Goal: Task Accomplishment & Management: Use online tool/utility

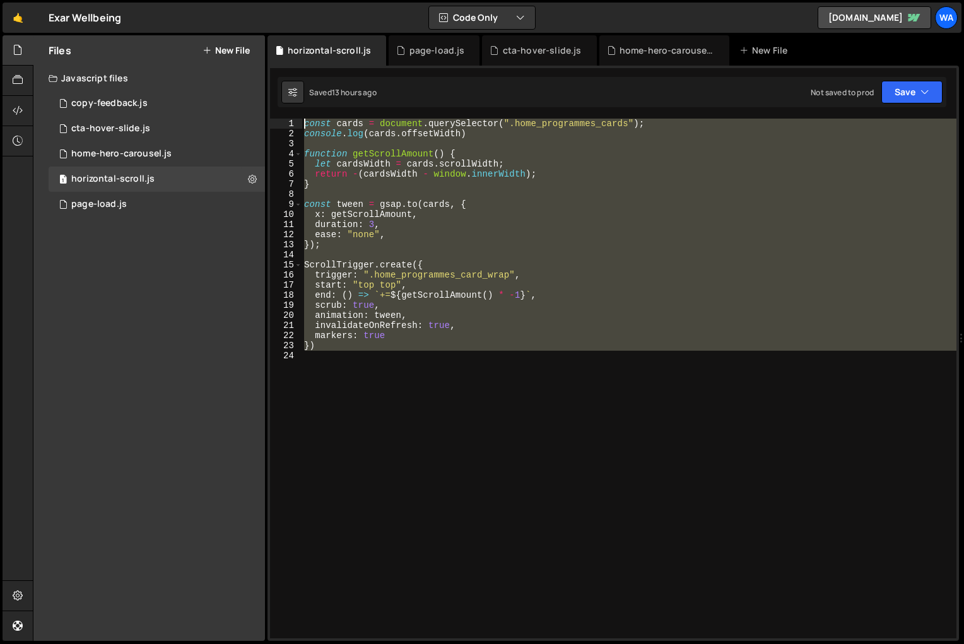
drag, startPoint x: 363, startPoint y: 374, endPoint x: 298, endPoint y: 120, distance: 262.4
click at [298, 120] on div "1 2 3 4 5 6 7 8 9 10 11 12 13 14 15 16 17 18 19 20 21 22 23 24 const cards = do…" at bounding box center [613, 379] width 686 height 520
type textarea "const cards = document.querySelector(".home_programmes_cards"); console.log(car…"
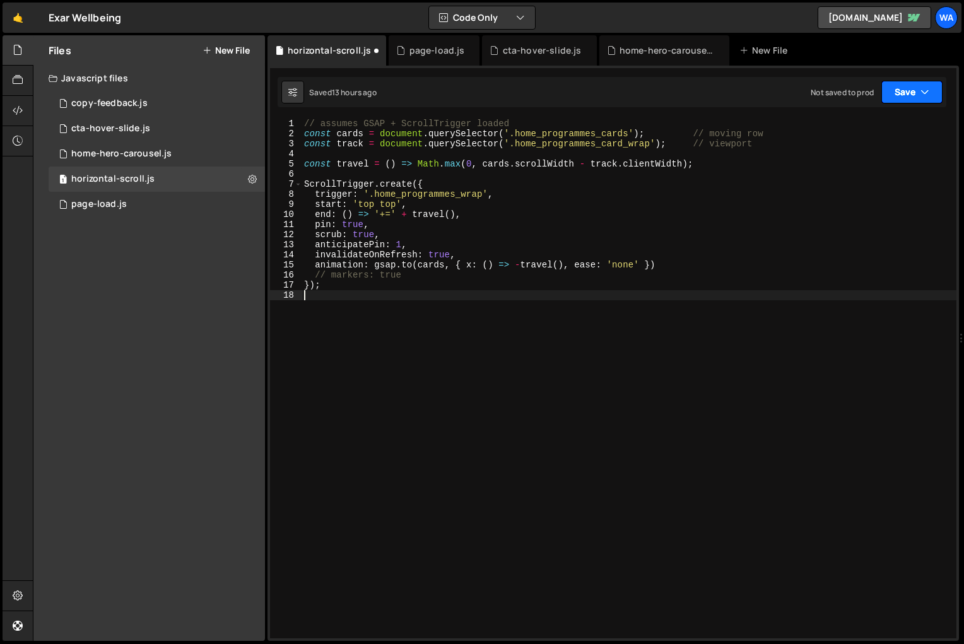
click at [905, 97] on button "Save" at bounding box center [911, 92] width 61 height 23
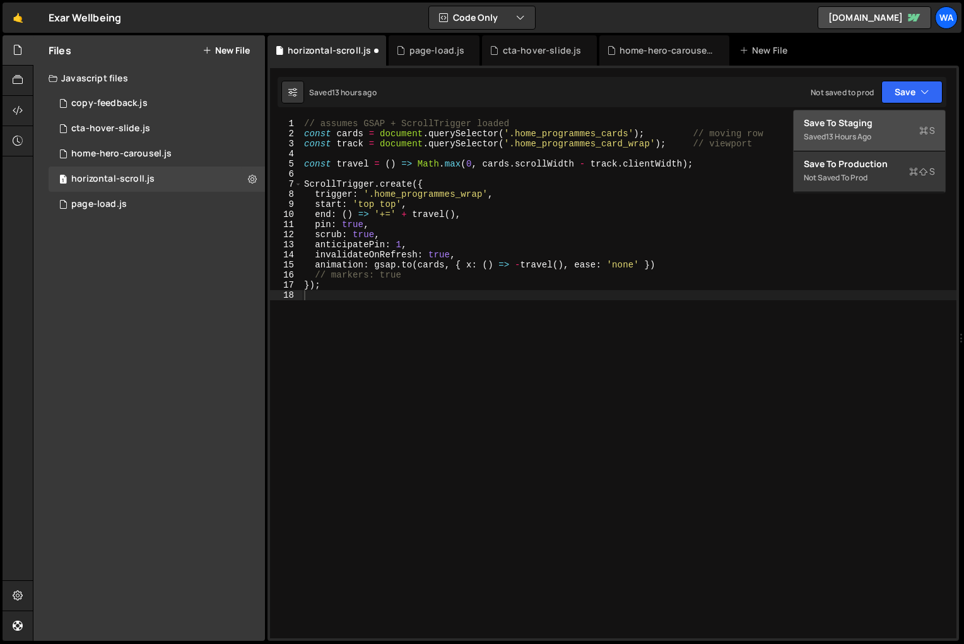
click at [887, 126] on div "Save to Staging S" at bounding box center [869, 123] width 131 height 13
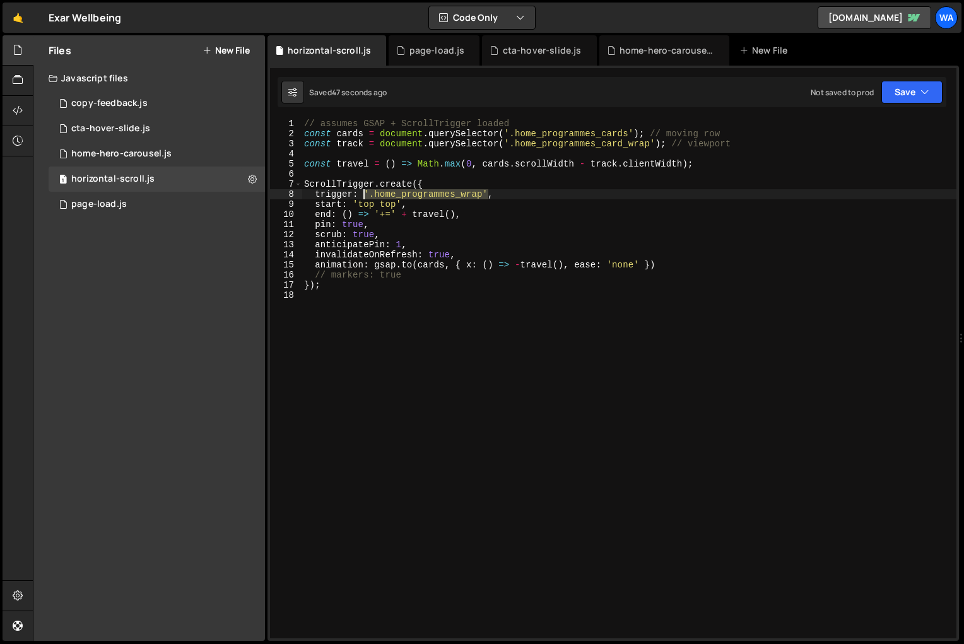
drag, startPoint x: 487, startPoint y: 194, endPoint x: 364, endPoint y: 196, distance: 123.0
click at [364, 196] on div "// assumes GSAP + ScrollTrigger loaded const cards = document . querySelector (…" at bounding box center [629, 389] width 655 height 540
paste textarea "card_"
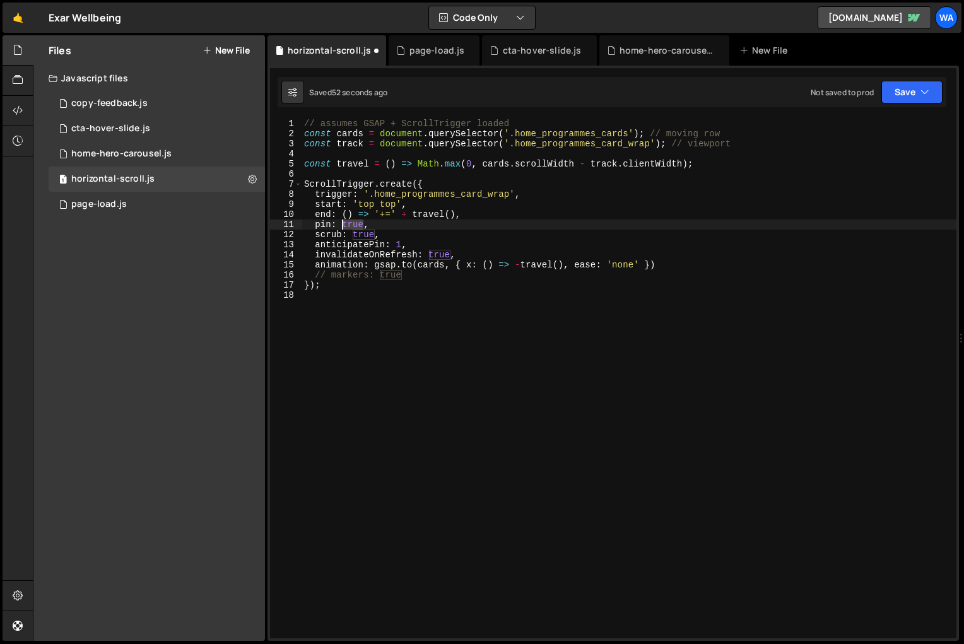
drag, startPoint x: 364, startPoint y: 227, endPoint x: 341, endPoint y: 228, distance: 22.7
click at [341, 228] on div "// assumes GSAP + ScrollTrigger loaded const cards = document . querySelector (…" at bounding box center [629, 389] width 655 height 540
paste textarea "'.home_programmes_card_wrap'"
click at [910, 94] on button "Save" at bounding box center [911, 92] width 61 height 23
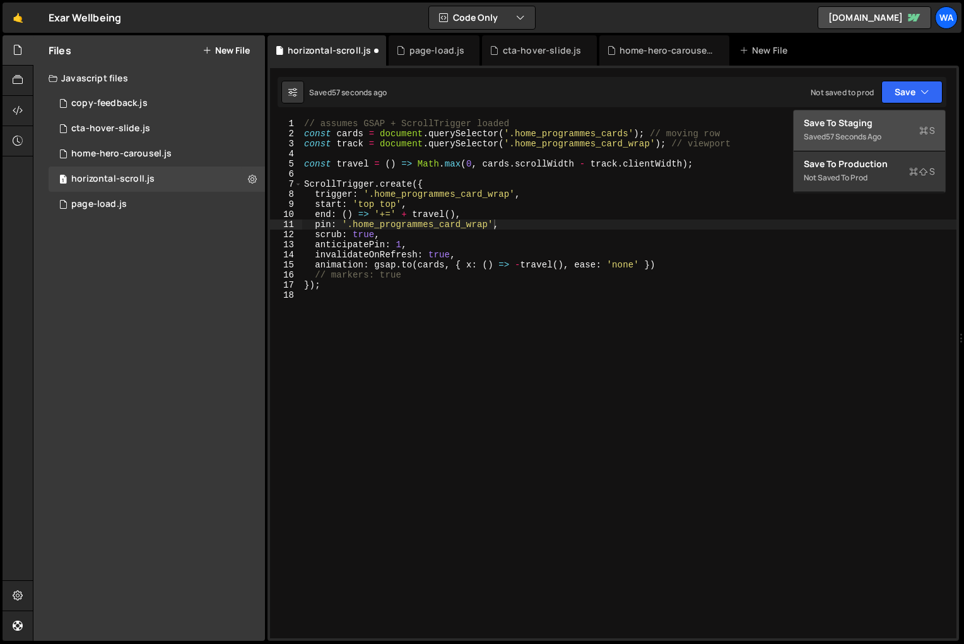
click at [873, 124] on div "Save to Staging S" at bounding box center [869, 123] width 131 height 13
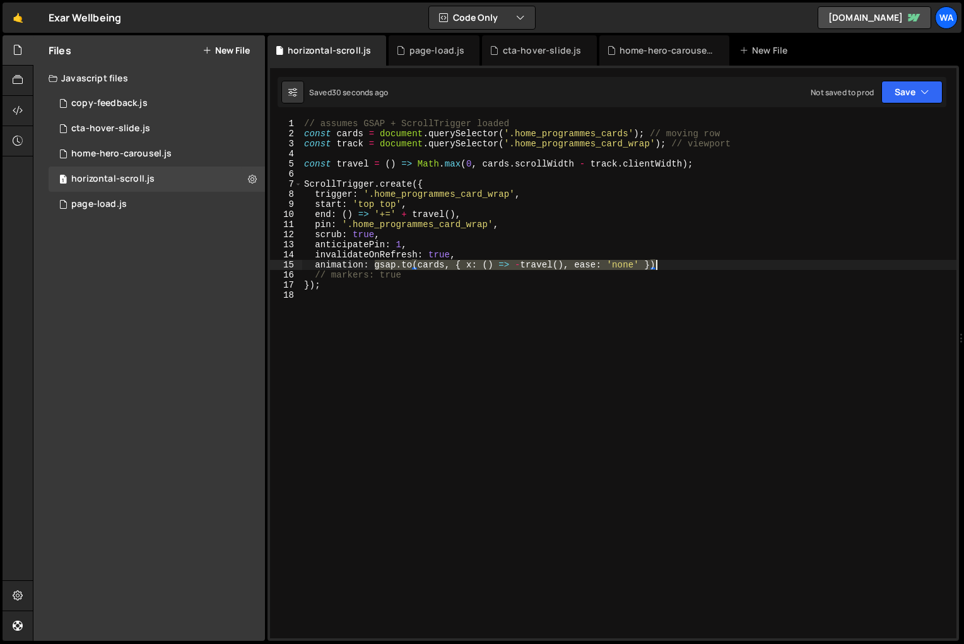
drag, startPoint x: 374, startPoint y: 267, endPoint x: 667, endPoint y: 266, distance: 292.8
click at [667, 266] on div "// assumes GSAP + ScrollTrigger loaded const cards = document . querySelector (…" at bounding box center [629, 389] width 655 height 540
click at [699, 165] on div "// assumes GSAP + ScrollTrigger loaded const cards = document . querySelector (…" at bounding box center [629, 389] width 655 height 540
type textarea "const travel = () => Math.max(0, cards.scrollWidth - track.clientWidth);"
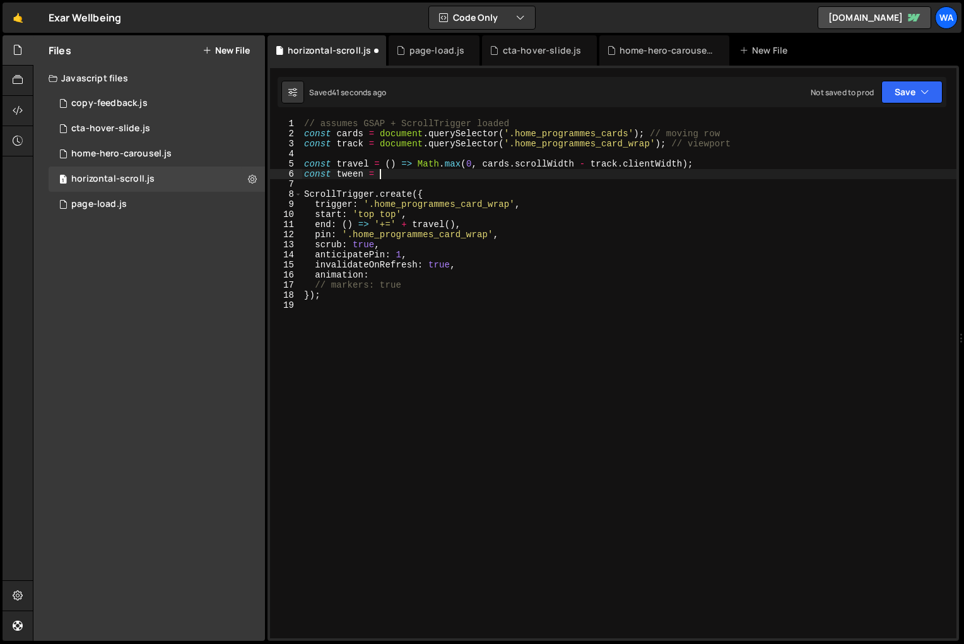
scroll to position [0, 4]
paste textarea "[DOMAIN_NAME](cards, { x: () => -travel(), ease: 'none' })"
type textarea "const tween = [DOMAIN_NAME](cards, { x: () => -travel(), ease: 'none' })"
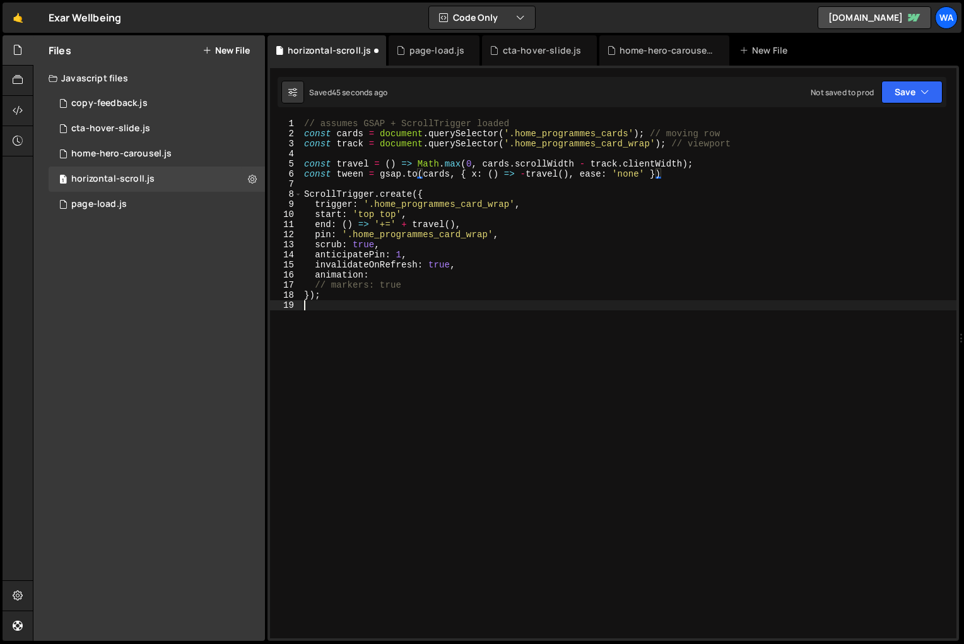
click at [536, 362] on div "// assumes GSAP + ScrollTrigger loaded const cards = document . querySelector (…" at bounding box center [629, 389] width 655 height 540
click at [380, 277] on div "// assumes GSAP + ScrollTrigger loaded const cards = document . querySelector (…" at bounding box center [629, 389] width 655 height 540
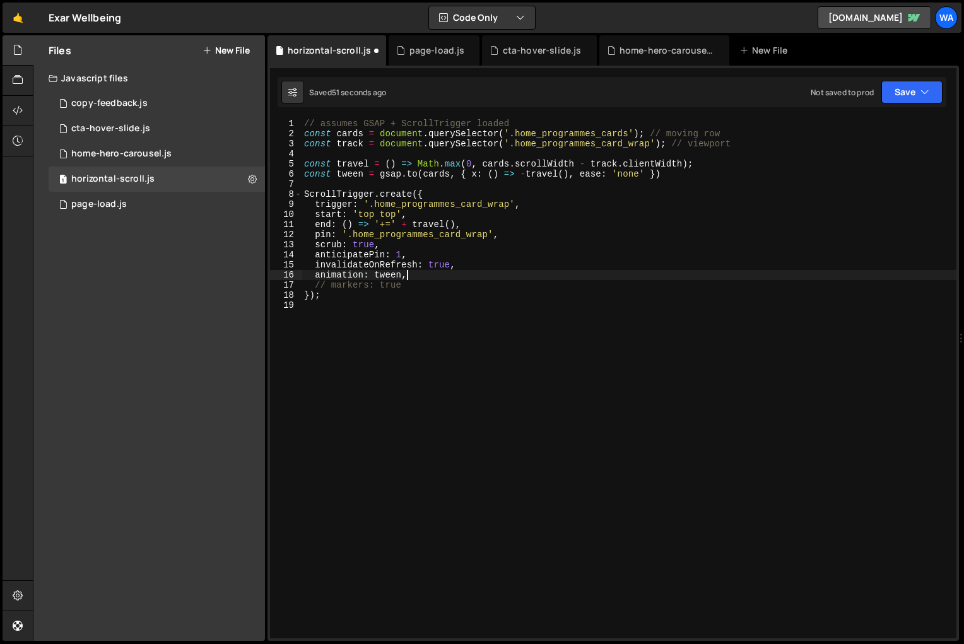
scroll to position [0, 6]
drag, startPoint x: 403, startPoint y: 286, endPoint x: 317, endPoint y: 285, distance: 85.2
click at [317, 285] on div "// assumes GSAP + ScrollTrigger loaded const cards = document . querySelector (…" at bounding box center [629, 389] width 655 height 540
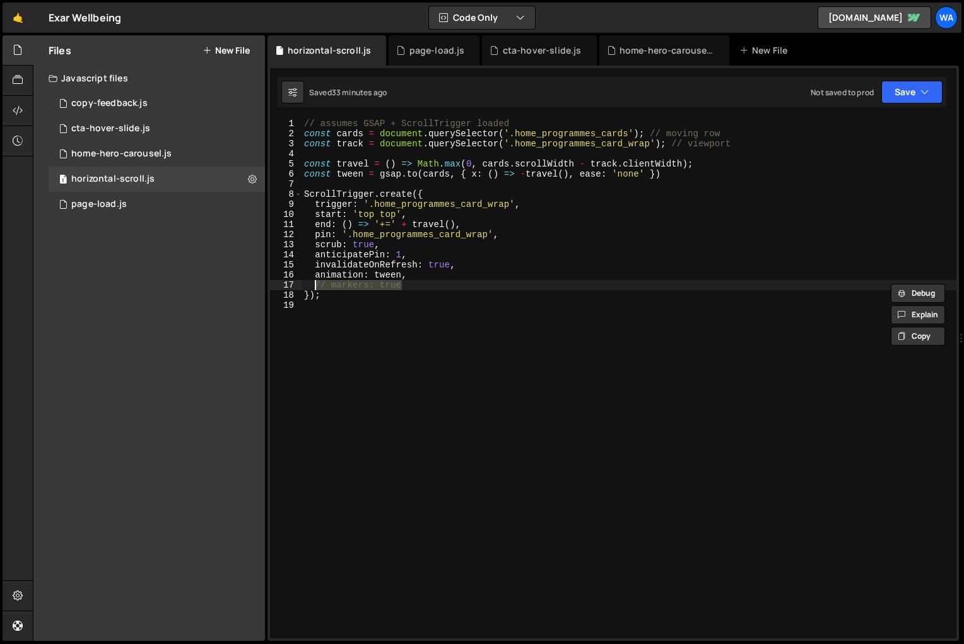
type textarea "markers: true"
click at [597, 328] on div "// assumes GSAP + ScrollTrigger loaded const cards = document . querySelector (…" at bounding box center [629, 389] width 655 height 540
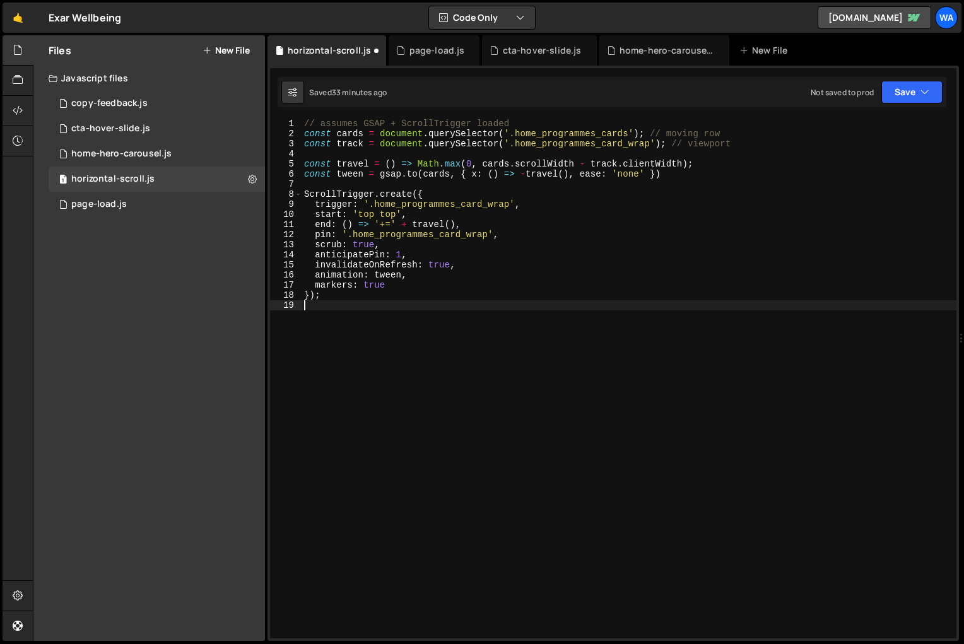
scroll to position [0, 0]
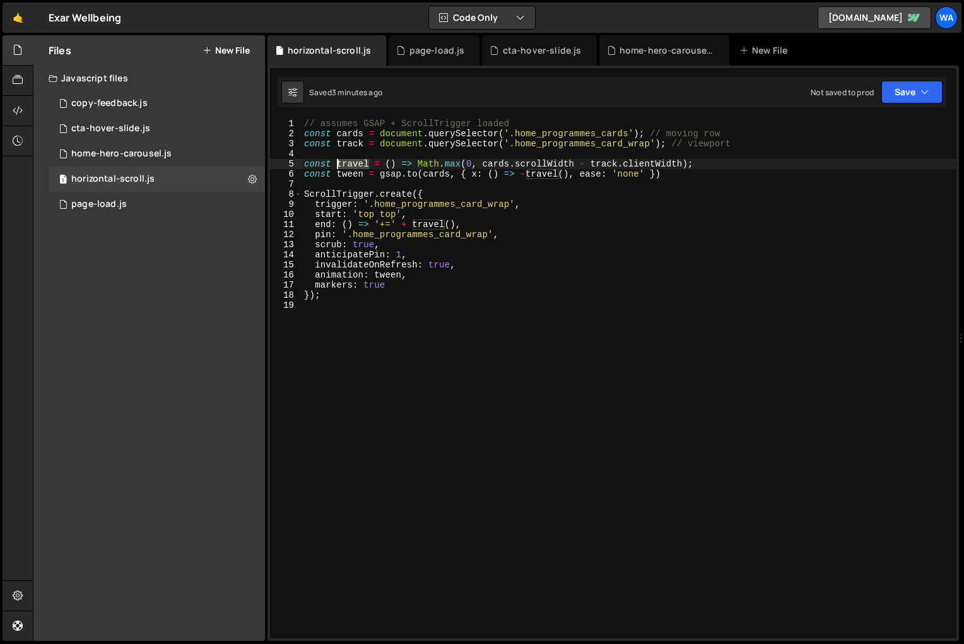
drag, startPoint x: 368, startPoint y: 165, endPoint x: 338, endPoint y: 167, distance: 30.3
click at [338, 167] on div "// assumes GSAP + ScrollTrigger loaded const cards = document . querySelector (…" at bounding box center [629, 389] width 655 height 540
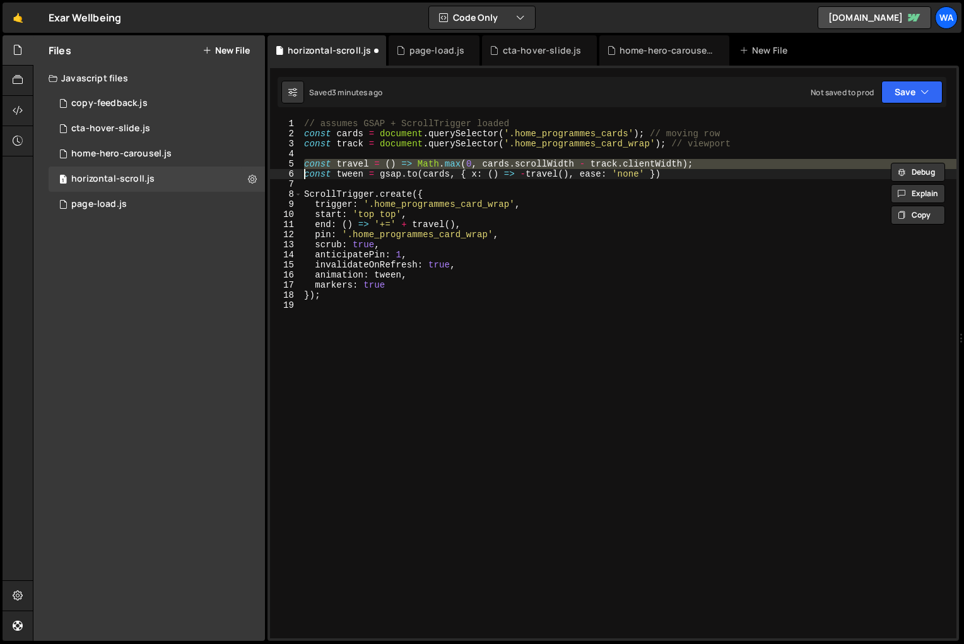
click at [356, 165] on div "// assumes GSAP + ScrollTrigger loaded const cards = document . querySelector (…" at bounding box center [629, 379] width 655 height 520
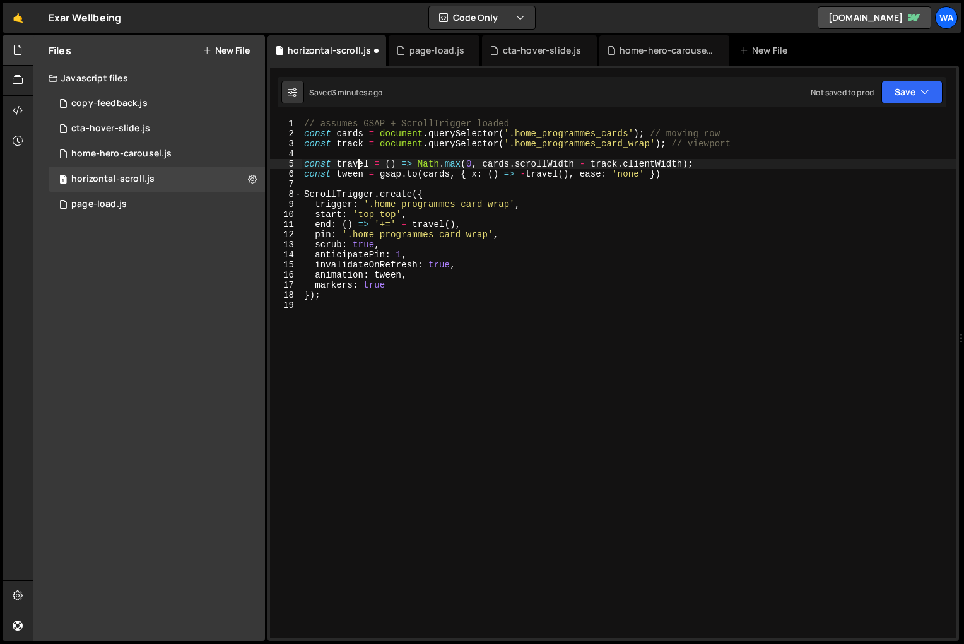
click at [356, 165] on div "// assumes GSAP + ScrollTrigger loaded const cards = document . querySelector (…" at bounding box center [629, 389] width 655 height 540
drag, startPoint x: 401, startPoint y: 162, endPoint x: 338, endPoint y: 165, distance: 63.8
click at [338, 165] on div "// assumes GSAP + ScrollTrigger loaded const cards = document . querySelector (…" at bounding box center [629, 389] width 655 height 540
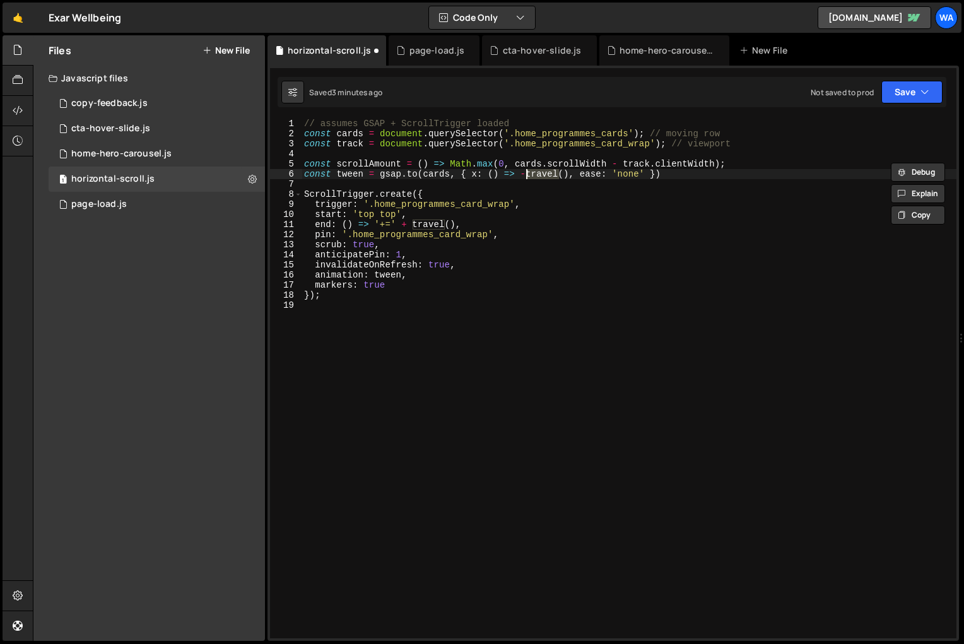
drag, startPoint x: 558, startPoint y: 176, endPoint x: 527, endPoint y: 176, distance: 30.3
click at [527, 176] on div "// assumes GSAP + ScrollTrigger loaded const cards = document . querySelector (…" at bounding box center [629, 389] width 655 height 540
paste textarea "scrollAmount"
type textarea "const tween = [DOMAIN_NAME](cards, { x: () => -scrollAmount(), ease: 'none' })"
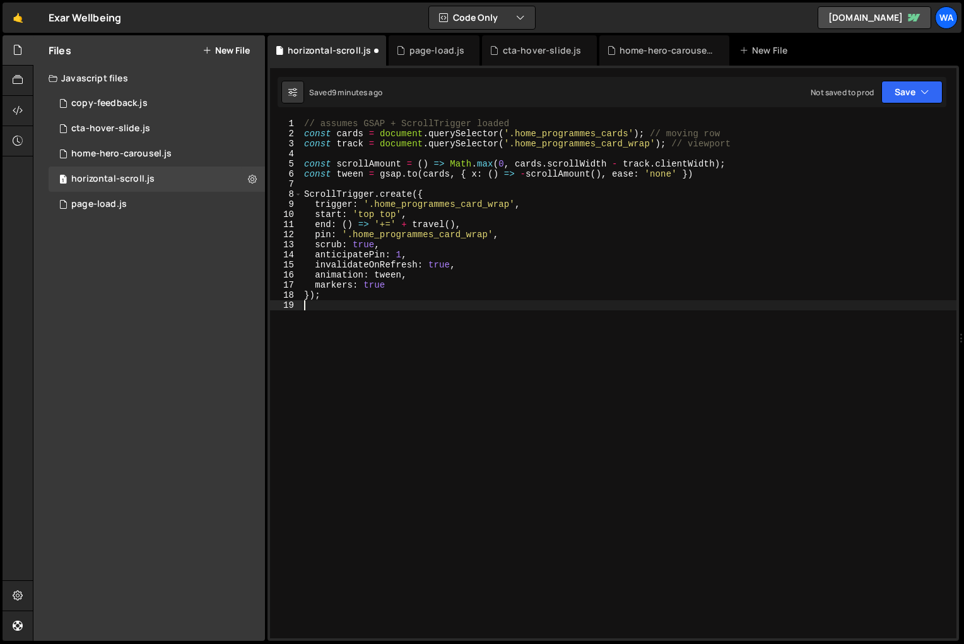
click at [570, 347] on div "// assumes GSAP + ScrollTrigger loaded const cards = document . querySelector (…" at bounding box center [629, 389] width 655 height 540
click at [904, 95] on button "Save" at bounding box center [911, 92] width 61 height 23
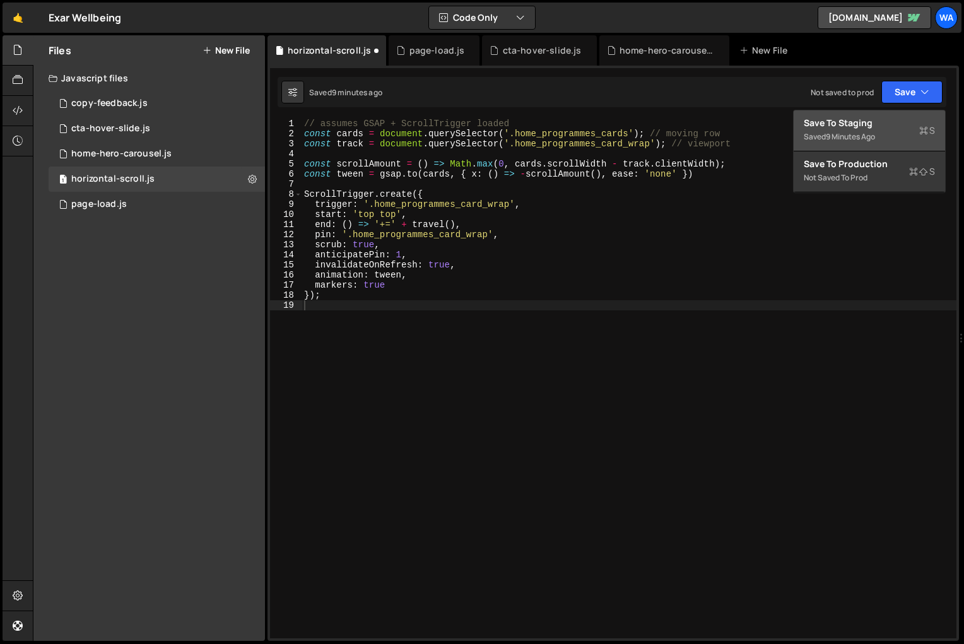
click at [883, 122] on div "Save to Staging S" at bounding box center [869, 123] width 131 height 13
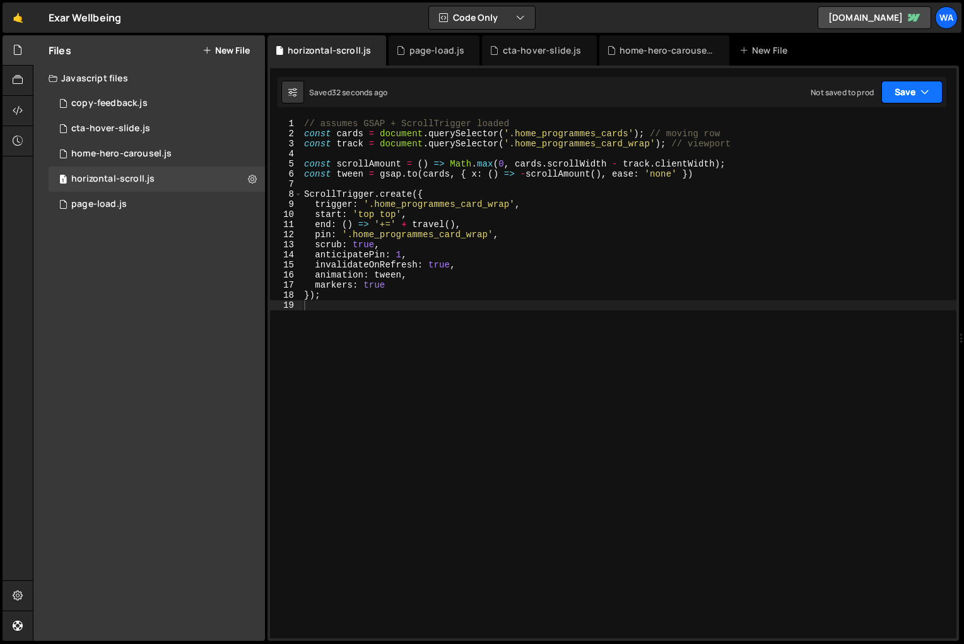
click at [906, 93] on button "Save" at bounding box center [911, 92] width 61 height 23
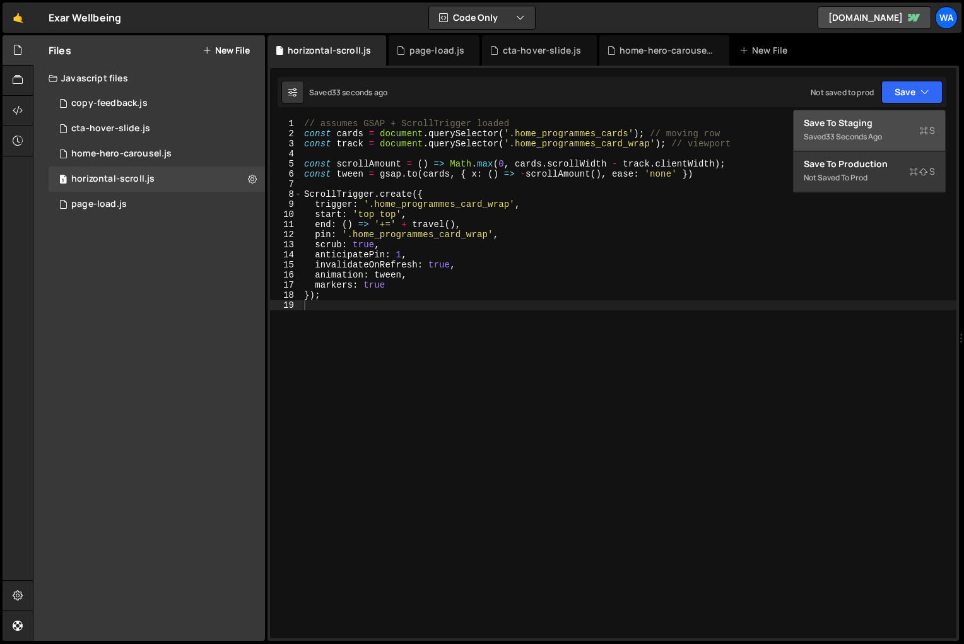
click at [878, 132] on div "33 seconds ago" at bounding box center [854, 136] width 56 height 11
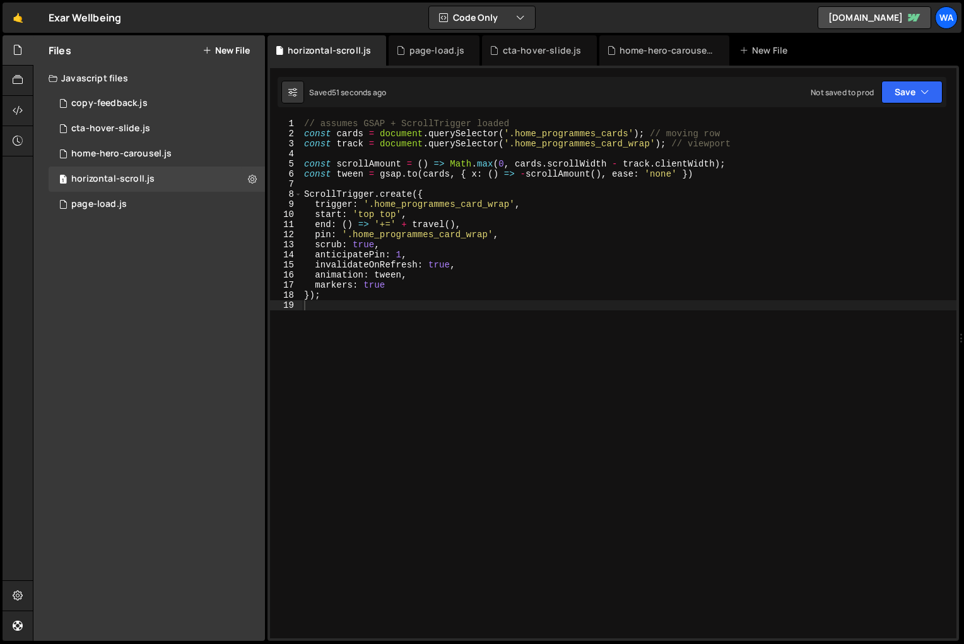
type textarea "const scrollAmount = () => Math.max(0, cards.scrollWidth - track.clientWidth);"
click at [606, 165] on div "// assumes GSAP + ScrollTrigger loaded const cards = document . querySelector (…" at bounding box center [629, 389] width 655 height 540
click at [379, 369] on div "// assumes GSAP + ScrollTrigger loaded const cards = document . querySelector (…" at bounding box center [629, 389] width 655 height 540
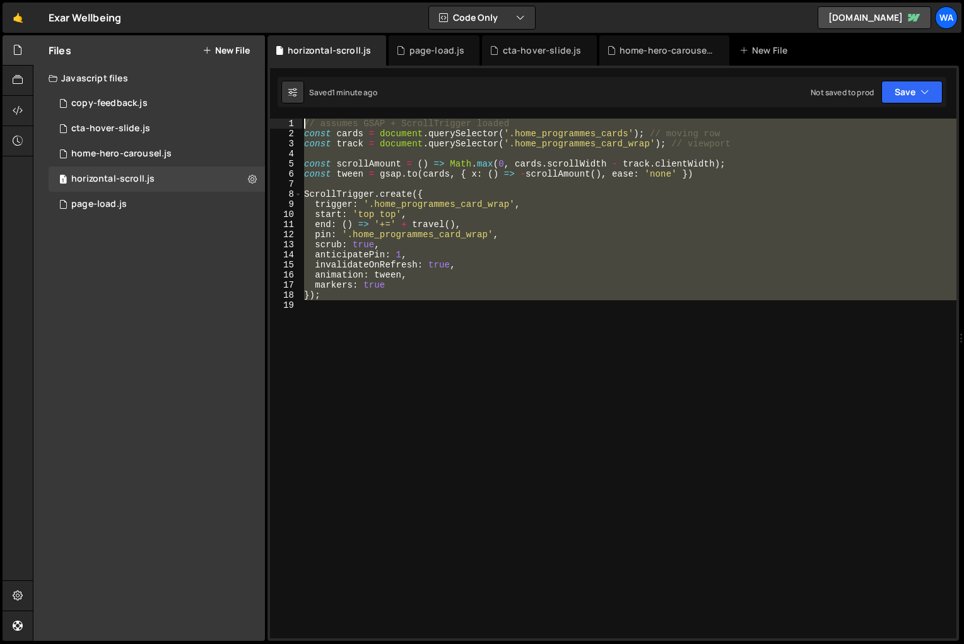
drag, startPoint x: 347, startPoint y: 309, endPoint x: 289, endPoint y: 117, distance: 200.4
click at [289, 117] on div "XXXXXXXXXXXXXXXXXXXXXXXXXXXXXXXXXXXXXXXXXXXXXXXXXXXXXXXXXXXXXXXXXXXXXXXXXXXXXXX…" at bounding box center [614, 353] width 692 height 575
type textarea "// assumes GSAP + ScrollTrigger loaded const cards = document.querySelector('.h…"
paste textarea
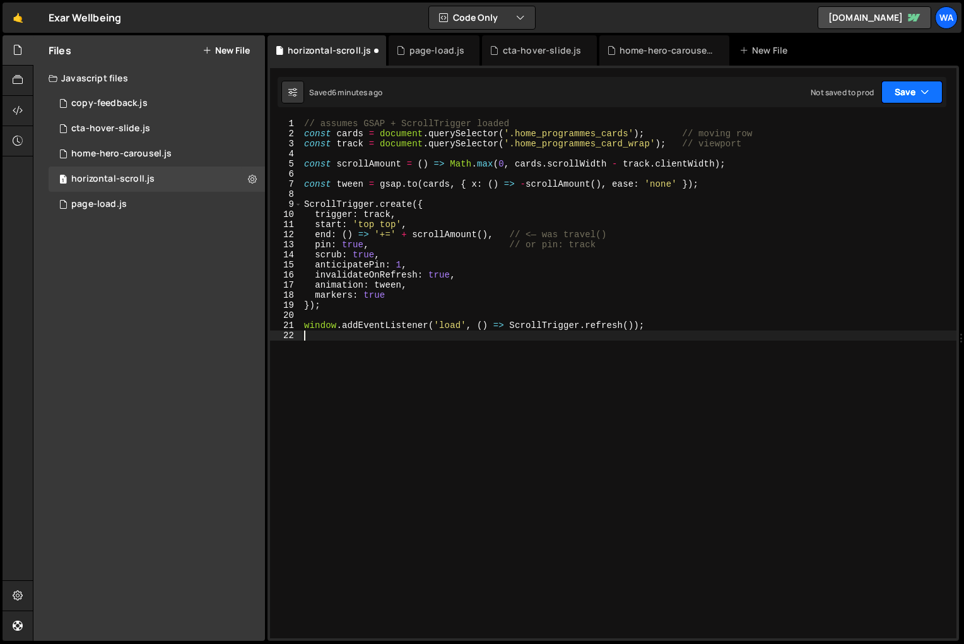
click at [903, 94] on button "Save" at bounding box center [911, 92] width 61 height 23
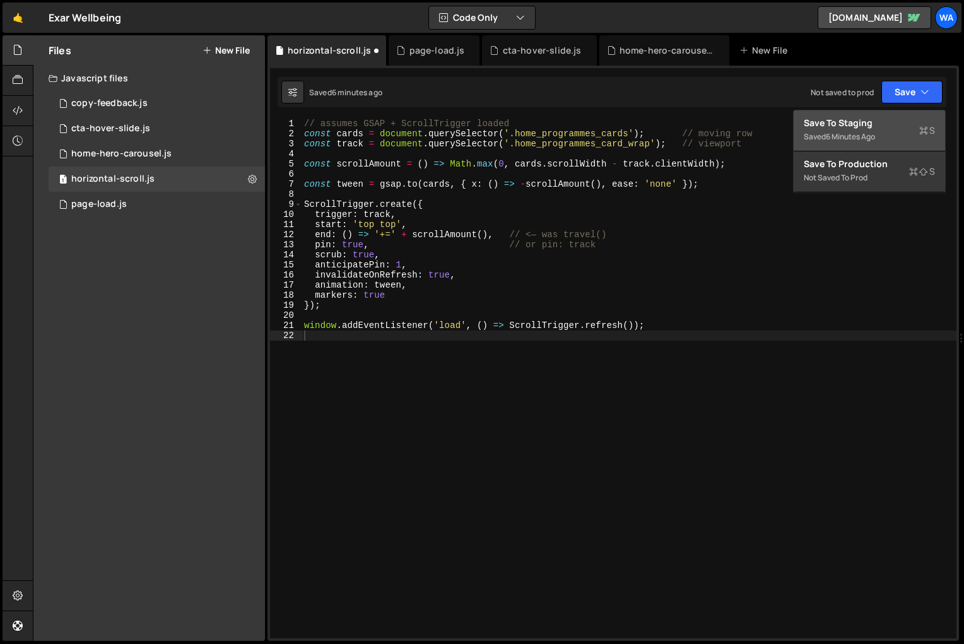
click at [871, 126] on div "Save to Staging S" at bounding box center [869, 123] width 131 height 13
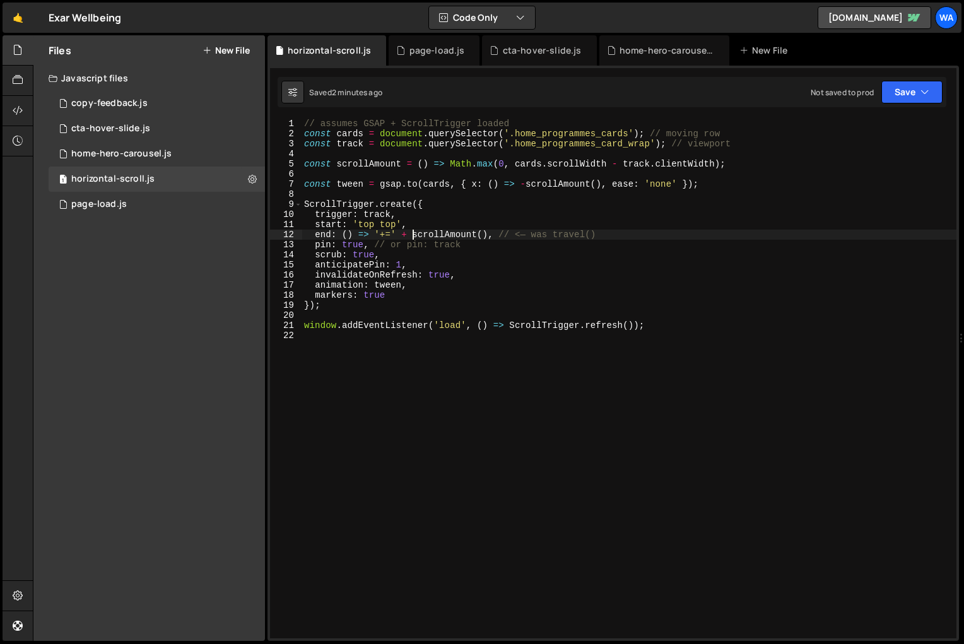
click at [412, 235] on div "// assumes GSAP + ScrollTrigger loaded const cards = document . querySelector (…" at bounding box center [629, 389] width 655 height 540
click at [379, 235] on div "// assumes GSAP + ScrollTrigger loaded const cards = document . querySelector (…" at bounding box center [629, 389] width 655 height 540
drag, startPoint x: 461, startPoint y: 232, endPoint x: 375, endPoint y: 235, distance: 85.2
click at [375, 235] on div "// assumes GSAP + ScrollTrigger loaded const cards = document . querySelector (…" at bounding box center [629, 389] width 655 height 540
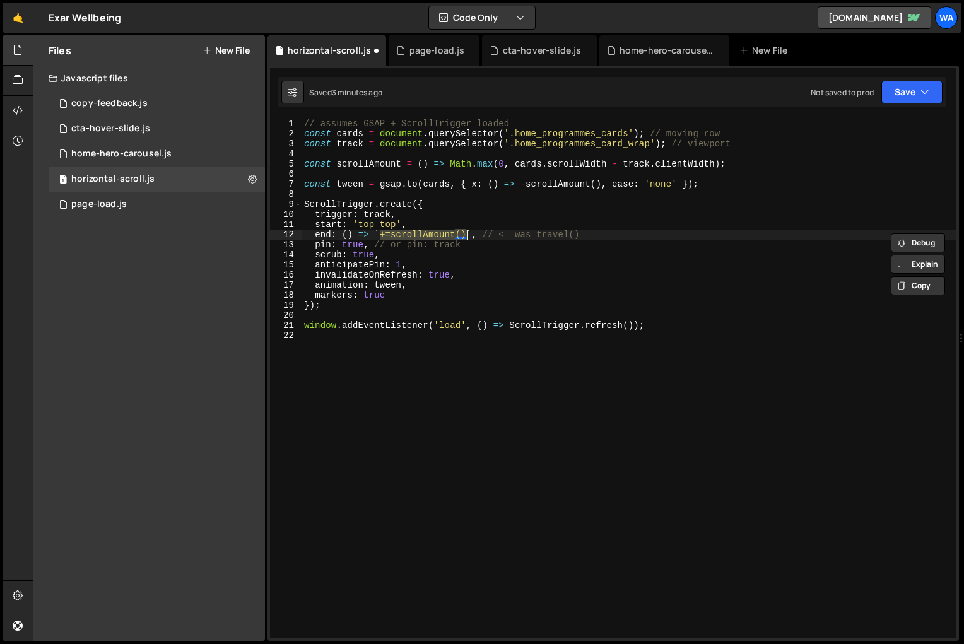
click at [391, 235] on div "// assumes GSAP + ScrollTrigger loaded const cards = document . querySelector (…" at bounding box center [629, 379] width 655 height 520
drag, startPoint x: 471, startPoint y: 236, endPoint x: 397, endPoint y: 237, distance: 74.5
click at [397, 237] on div "// assumes GSAP + ScrollTrigger loaded const cards = document . querySelector (…" at bounding box center [629, 389] width 655 height 540
click at [477, 237] on div "// assumes GSAP + ScrollTrigger loaded const cards = document . querySelector (…" at bounding box center [629, 379] width 655 height 520
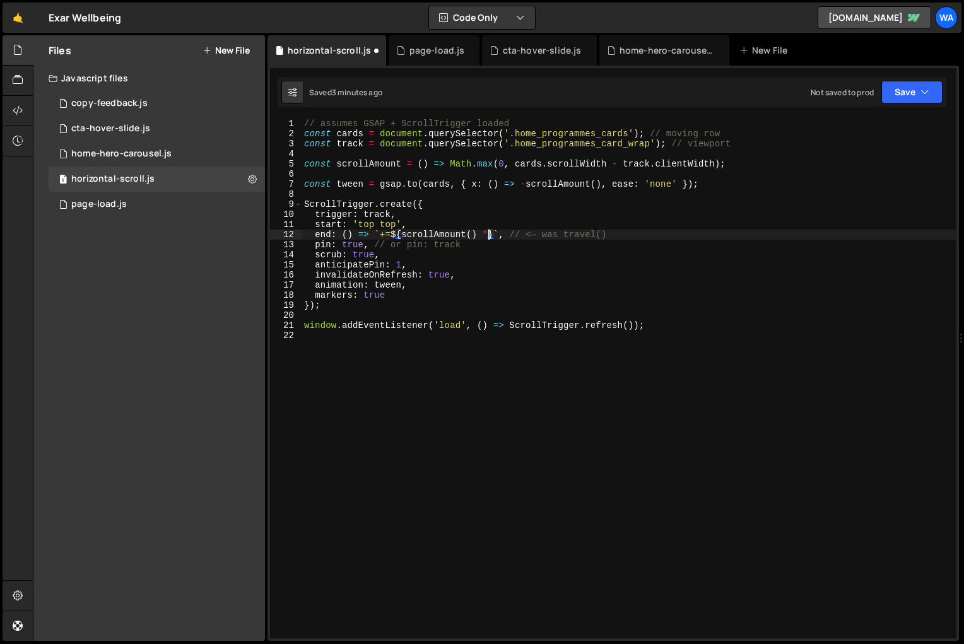
scroll to position [0, 13]
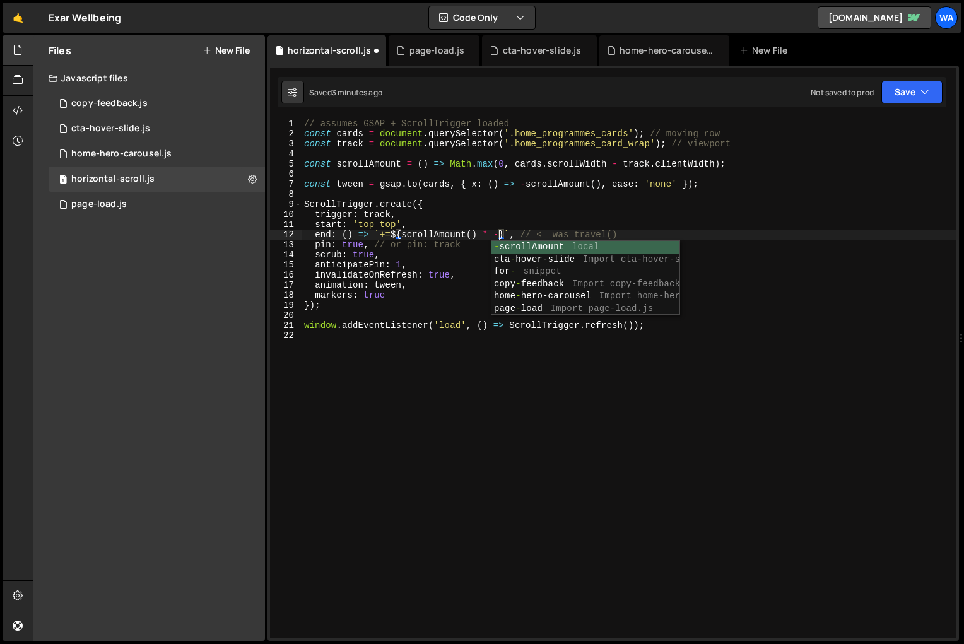
type textarea "end: () => `+=${scrollAmount() * -1}`, // <— was travel()"
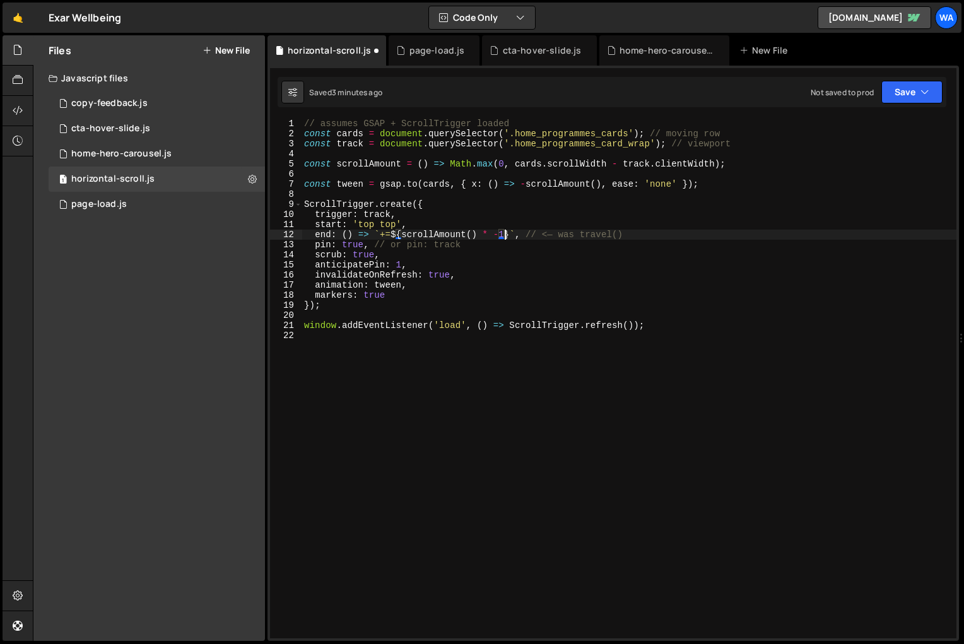
scroll to position [0, 14]
click at [725, 430] on div "// assumes GSAP + ScrollTrigger loaded const cards = document . querySelector (…" at bounding box center [629, 389] width 655 height 540
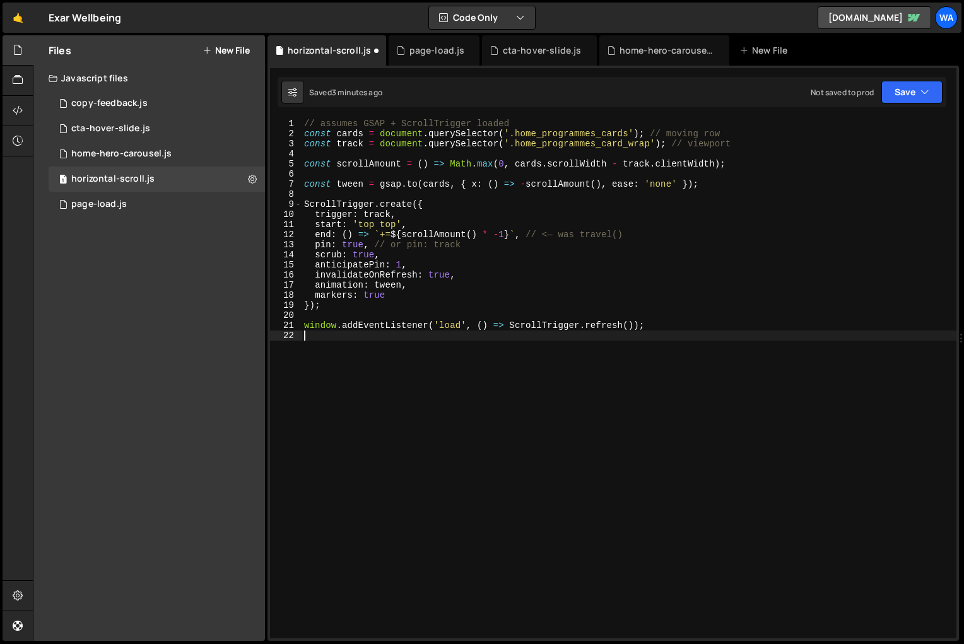
scroll to position [0, 0]
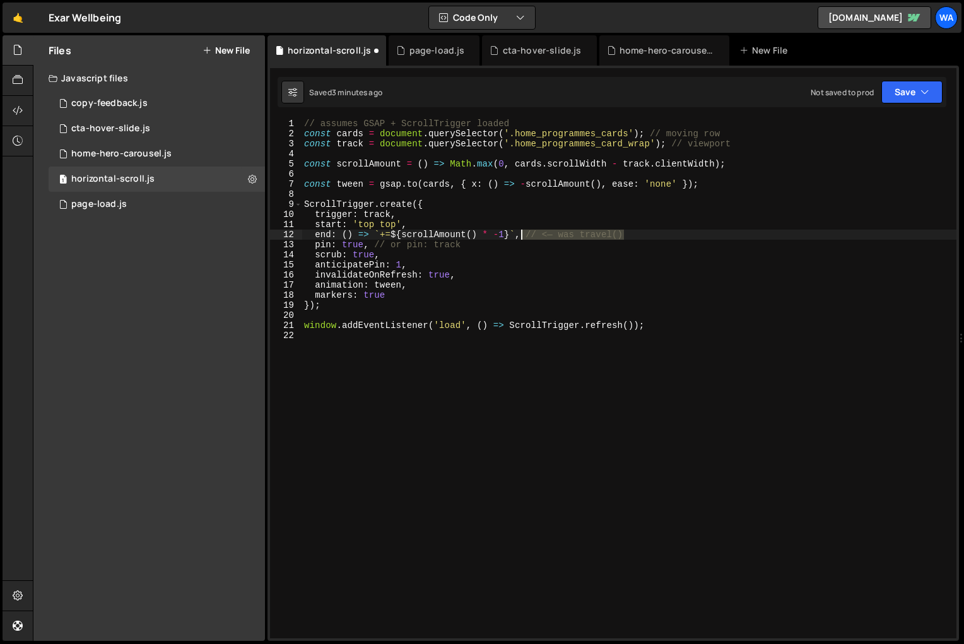
drag, startPoint x: 622, startPoint y: 232, endPoint x: 524, endPoint y: 239, distance: 98.7
click at [524, 239] on div "// assumes GSAP + ScrollTrigger loaded const cards = document . querySelector (…" at bounding box center [629, 389] width 655 height 540
type textarea "end: () => `+=${scrollAmount() * -1}`,"
click at [508, 428] on div "// assumes GSAP + ScrollTrigger loaded const cards = document . querySelector (…" at bounding box center [629, 389] width 655 height 540
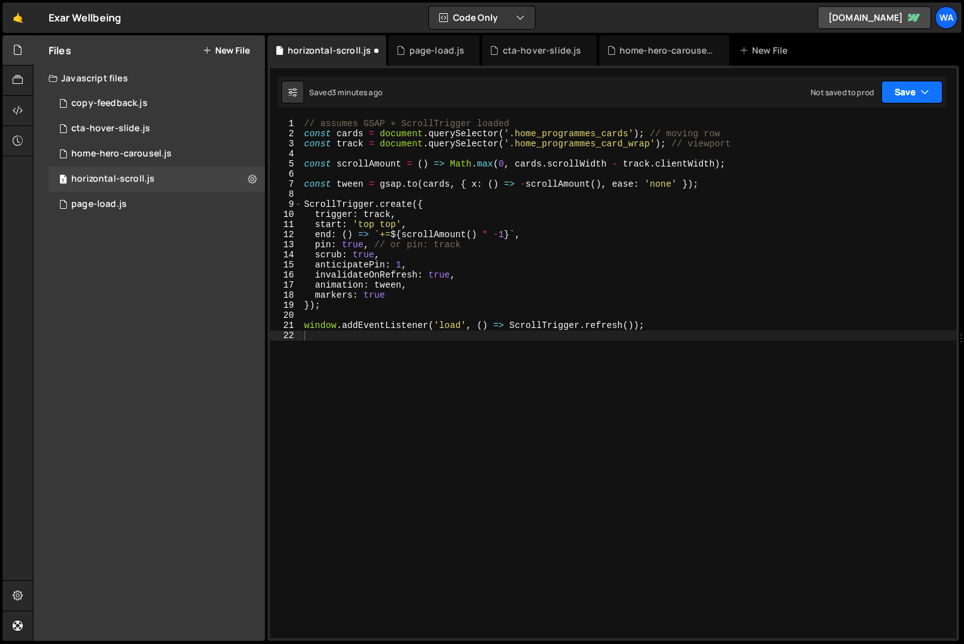
click at [900, 95] on button "Save" at bounding box center [911, 92] width 61 height 23
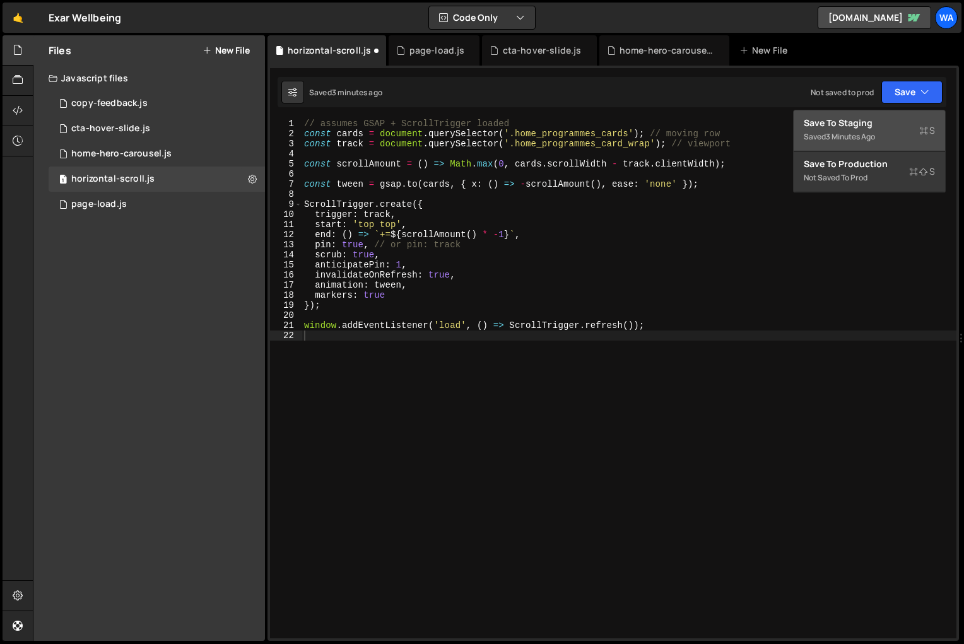
click at [880, 126] on div "Save to Staging S" at bounding box center [869, 123] width 131 height 13
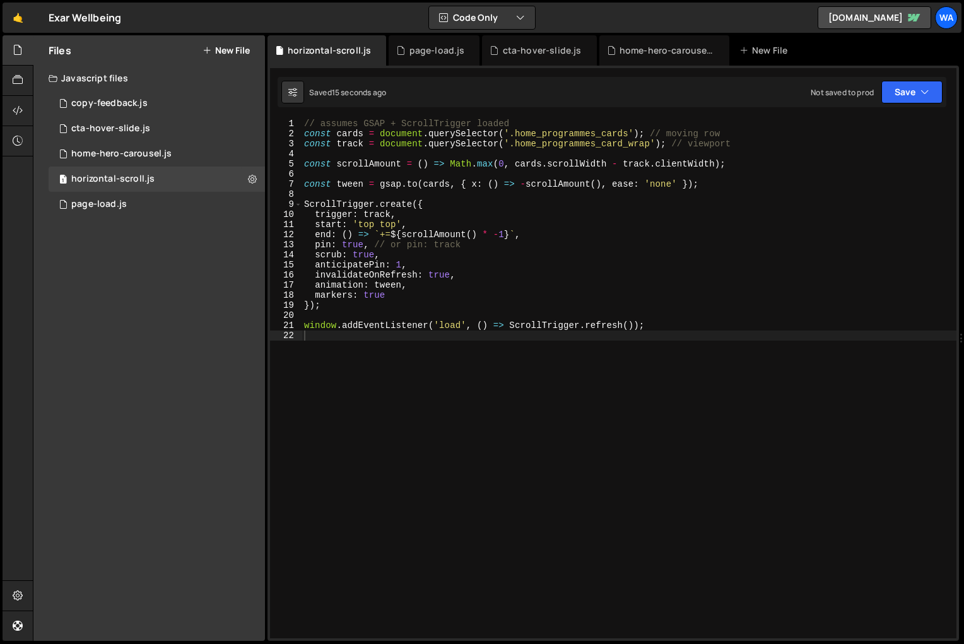
type textarea "animation: tween,"
click at [604, 282] on div "// assumes GSAP + ScrollTrigger loaded const cards = document . querySelector (…" at bounding box center [629, 389] width 655 height 540
